Goal: Check status: Check status

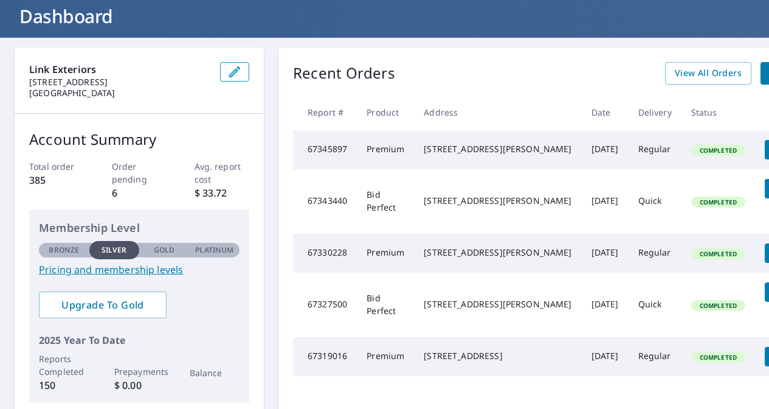
scroll to position [70, 2]
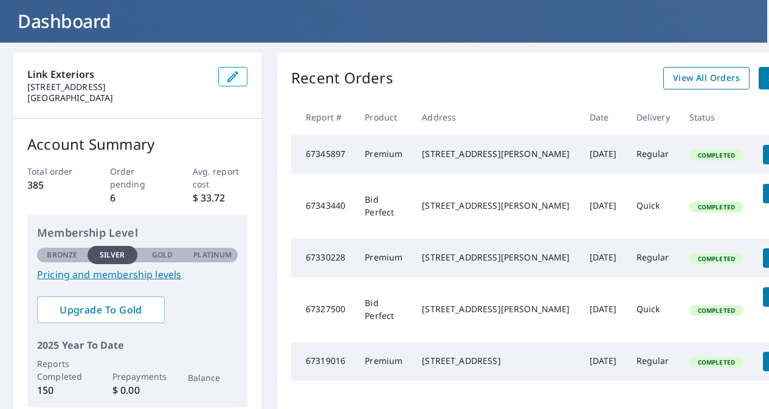
click at [673, 77] on span "View All Orders" at bounding box center [706, 78] width 67 height 15
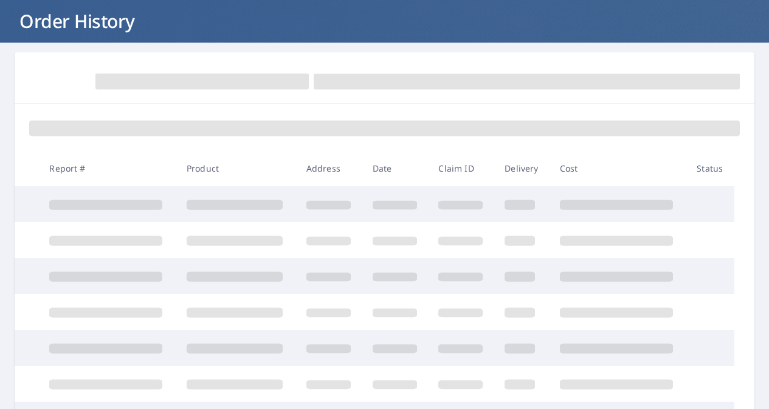
scroll to position [70, 0]
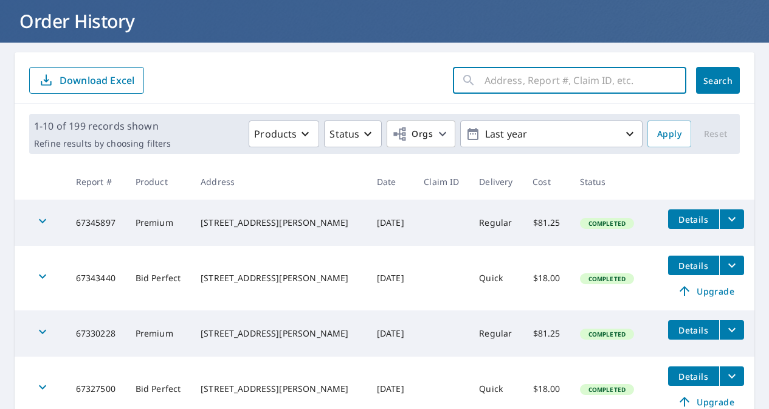
click at [522, 83] on input "text" at bounding box center [586, 80] width 202 height 34
type input "sherbrook"
click at [718, 80] on button "Search" at bounding box center [718, 80] width 44 height 27
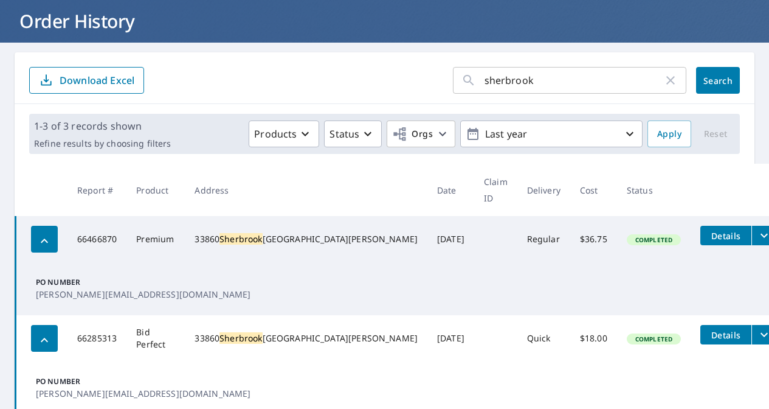
click at [761, 234] on icon "filesDropdownBtn-66466870" at bounding box center [764, 236] width 7 height 4
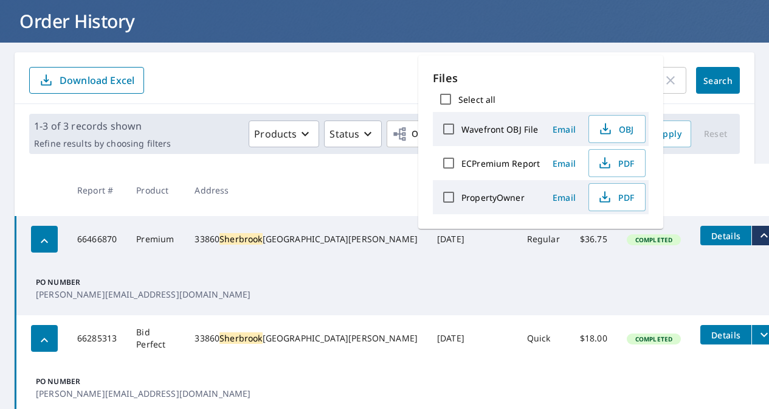
click at [515, 262] on td "PO Number [PERSON_NAME][EMAIL_ADDRESS][DOMAIN_NAME]" at bounding box center [401, 288] width 771 height 53
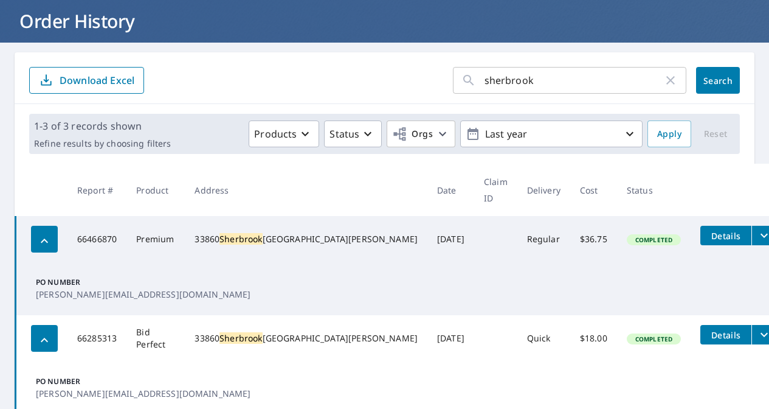
click at [708, 230] on span "Details" at bounding box center [726, 236] width 36 height 12
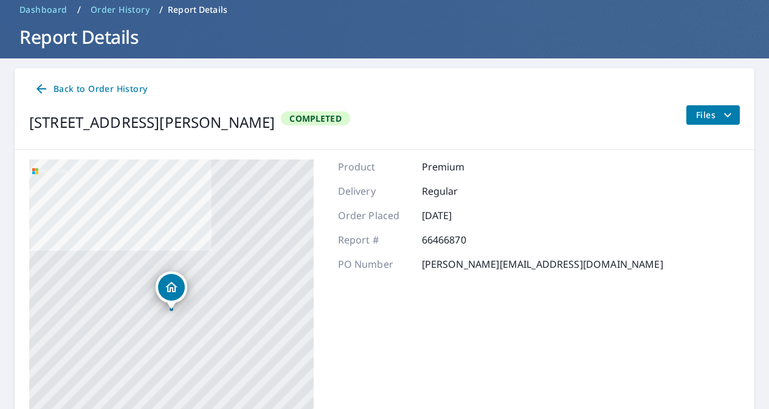
scroll to position [54, 0]
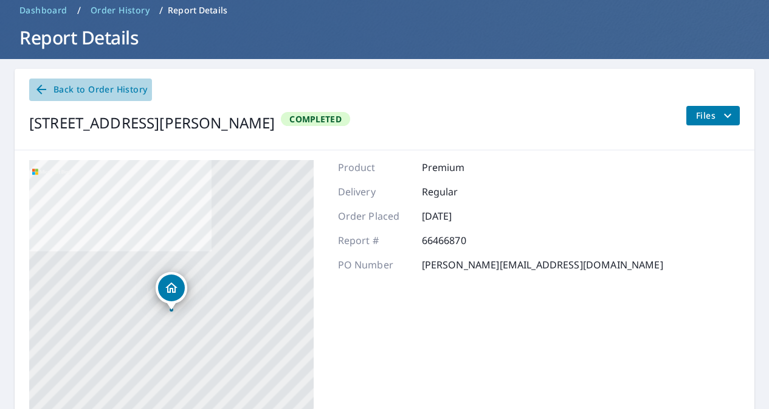
click at [55, 89] on span "Back to Order History" at bounding box center [90, 89] width 113 height 15
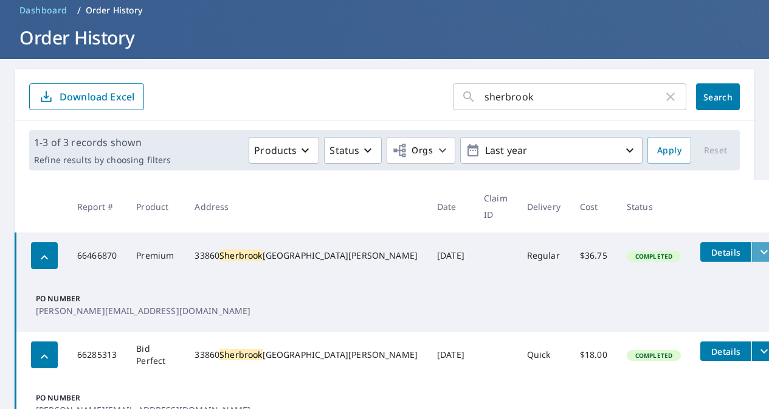
click at [752, 242] on button "filesDropdownBtn-66466870" at bounding box center [764, 251] width 25 height 19
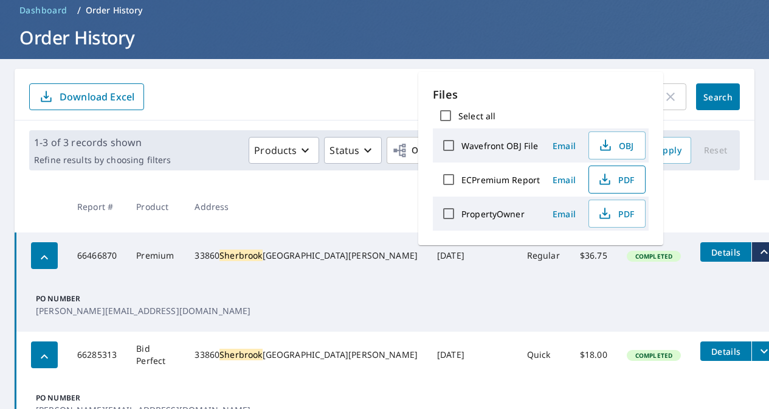
click at [617, 181] on span "PDF" at bounding box center [616, 179] width 39 height 15
